Goal: Find specific page/section: Find specific page/section

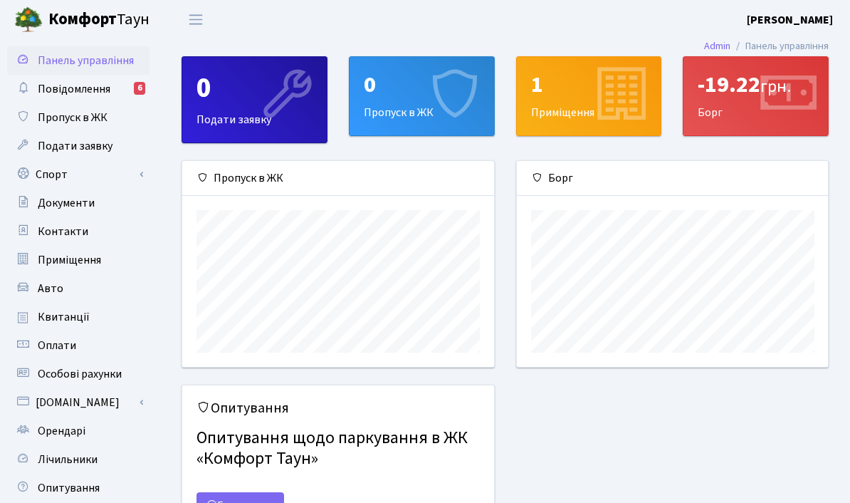
scroll to position [206, 311]
click at [63, 90] on span "Повідомлення" at bounding box center [74, 89] width 73 height 16
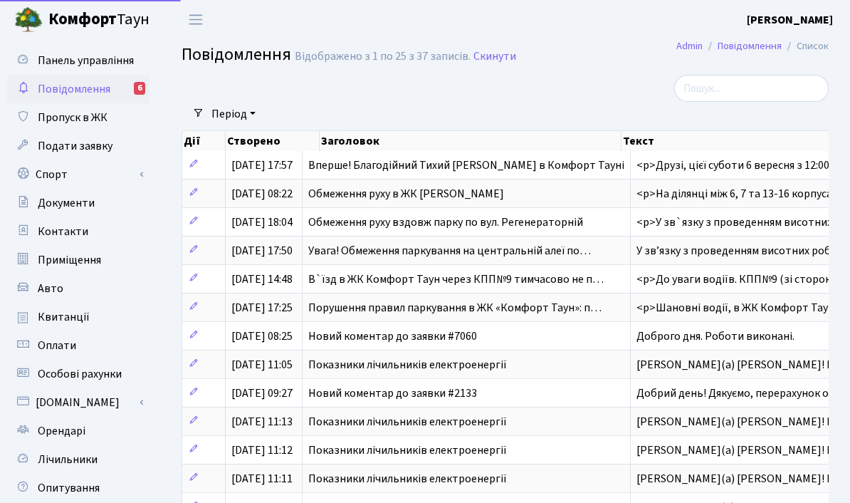
select select "25"
click at [59, 323] on span "Квитанції" at bounding box center [64, 317] width 52 height 16
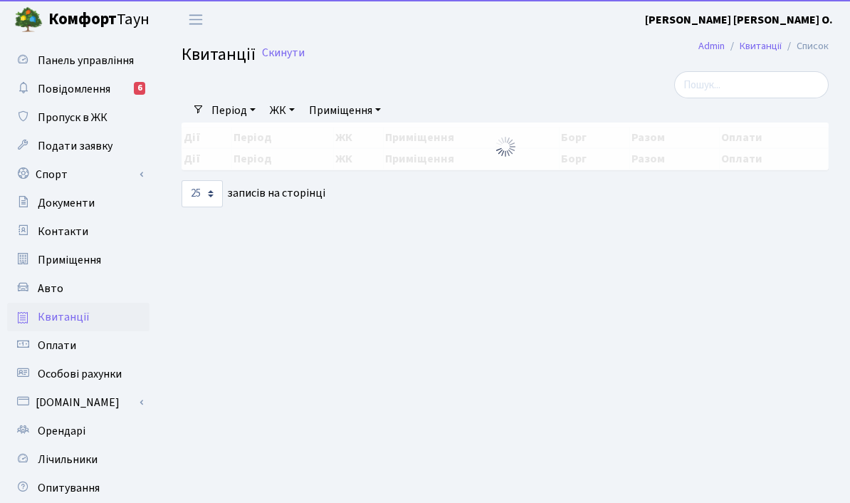
select select "25"
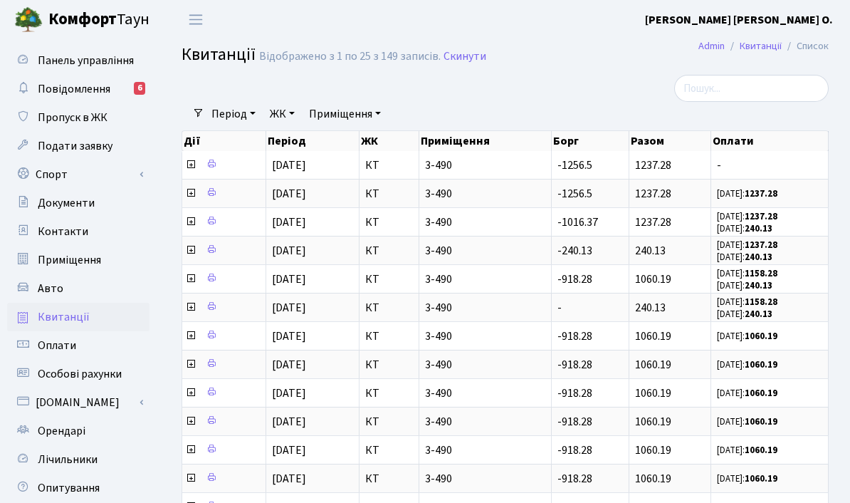
scroll to position [6, 0]
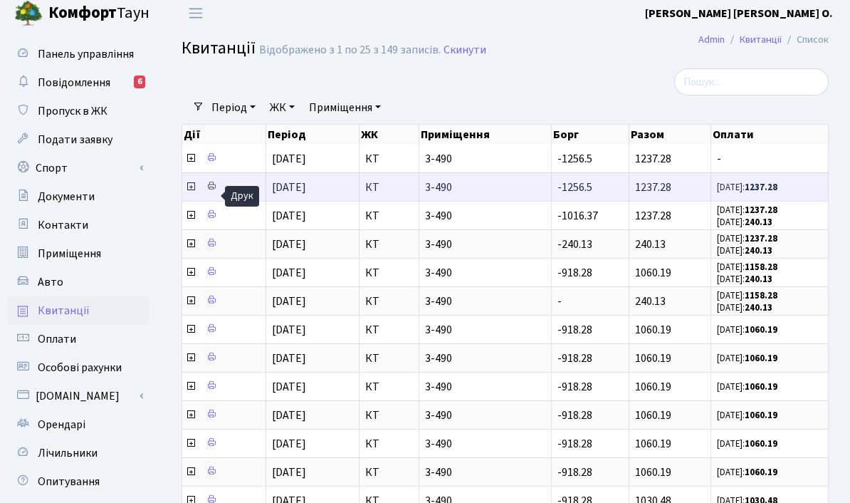
click at [210, 191] on icon at bounding box center [211, 186] width 10 height 10
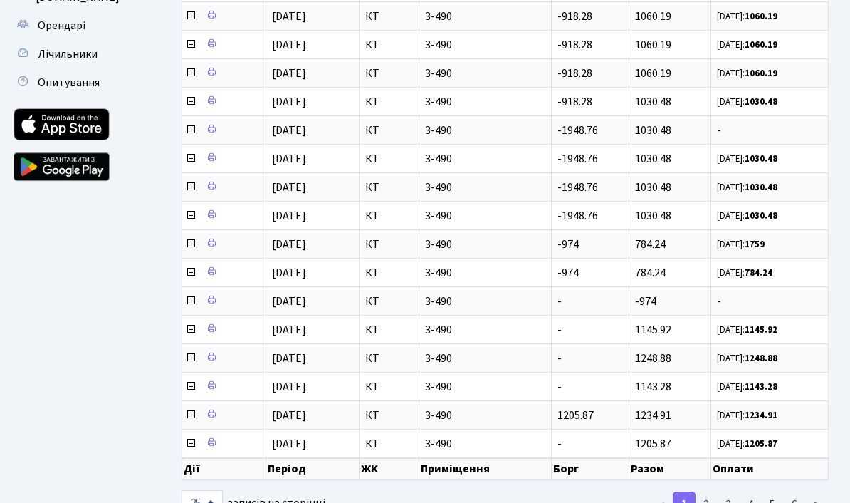
scroll to position [407, 0]
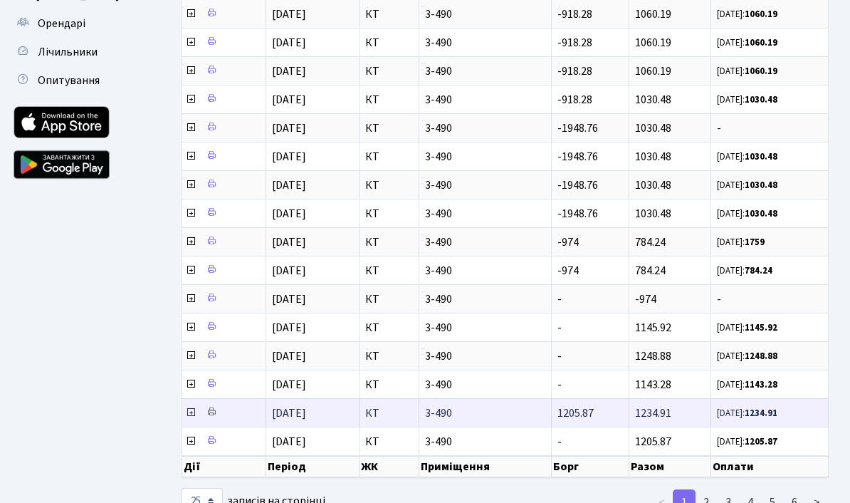
click at [216, 414] on link at bounding box center [211, 413] width 17 height 22
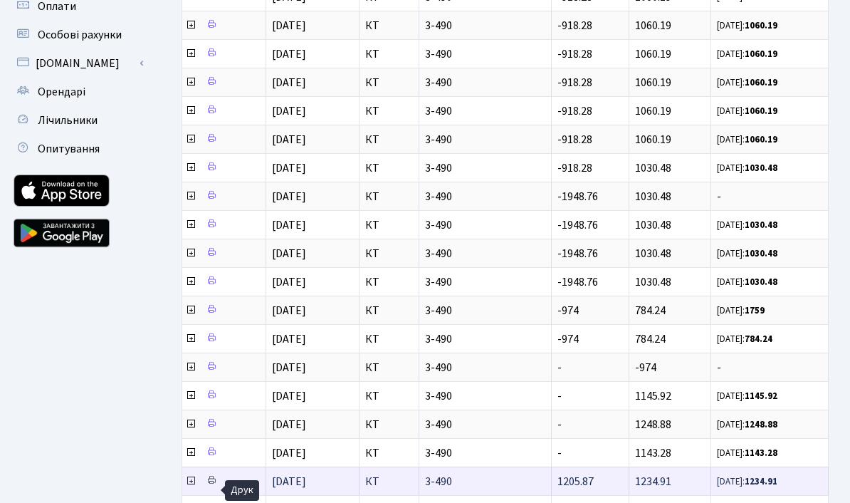
scroll to position [0, 0]
